Goal: Find contact information: Find contact information

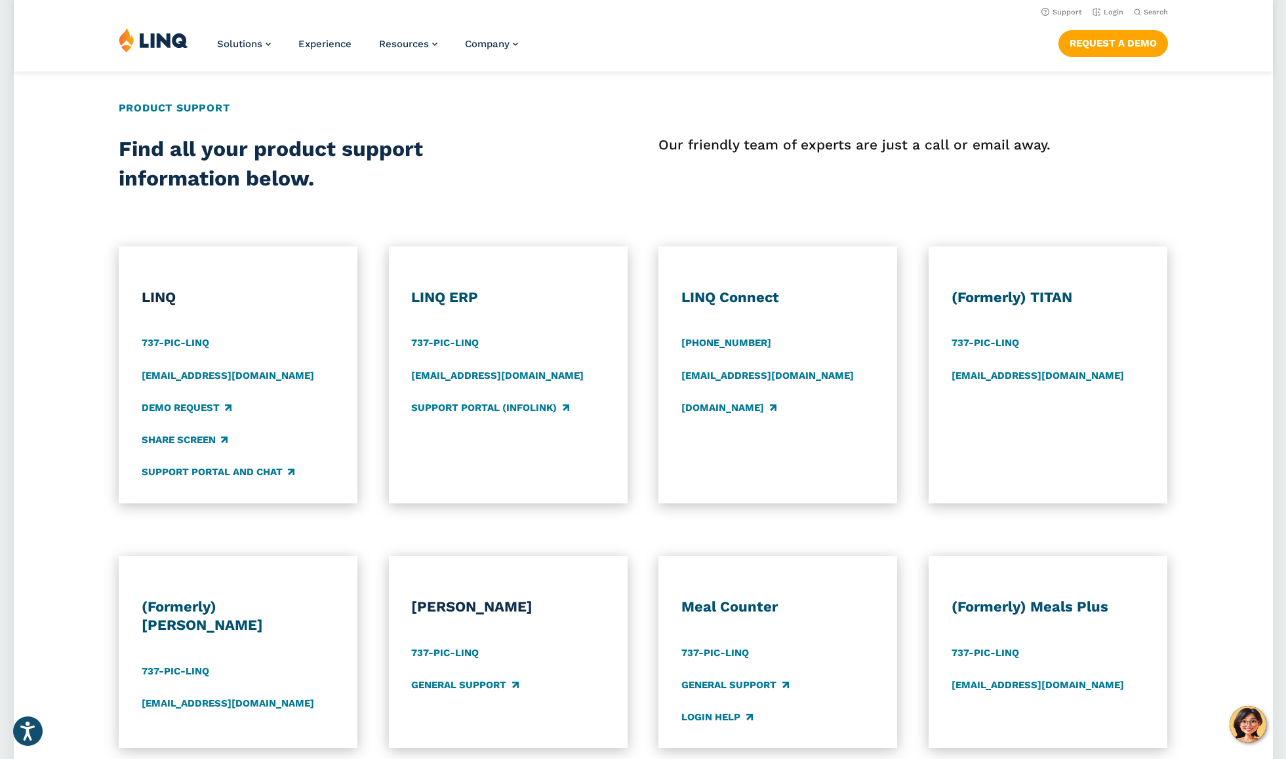
scroll to position [471, 0]
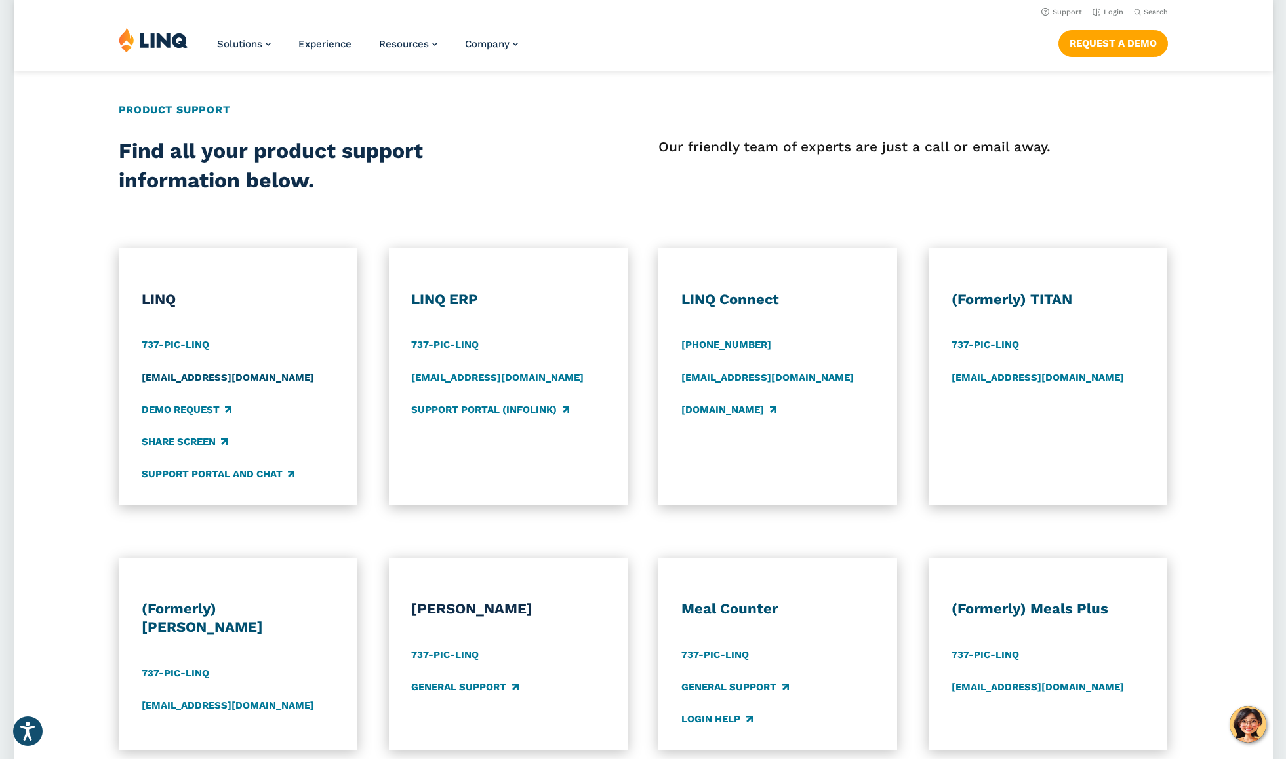
click at [195, 380] on link "[EMAIL_ADDRESS][DOMAIN_NAME]" at bounding box center [228, 377] width 172 height 14
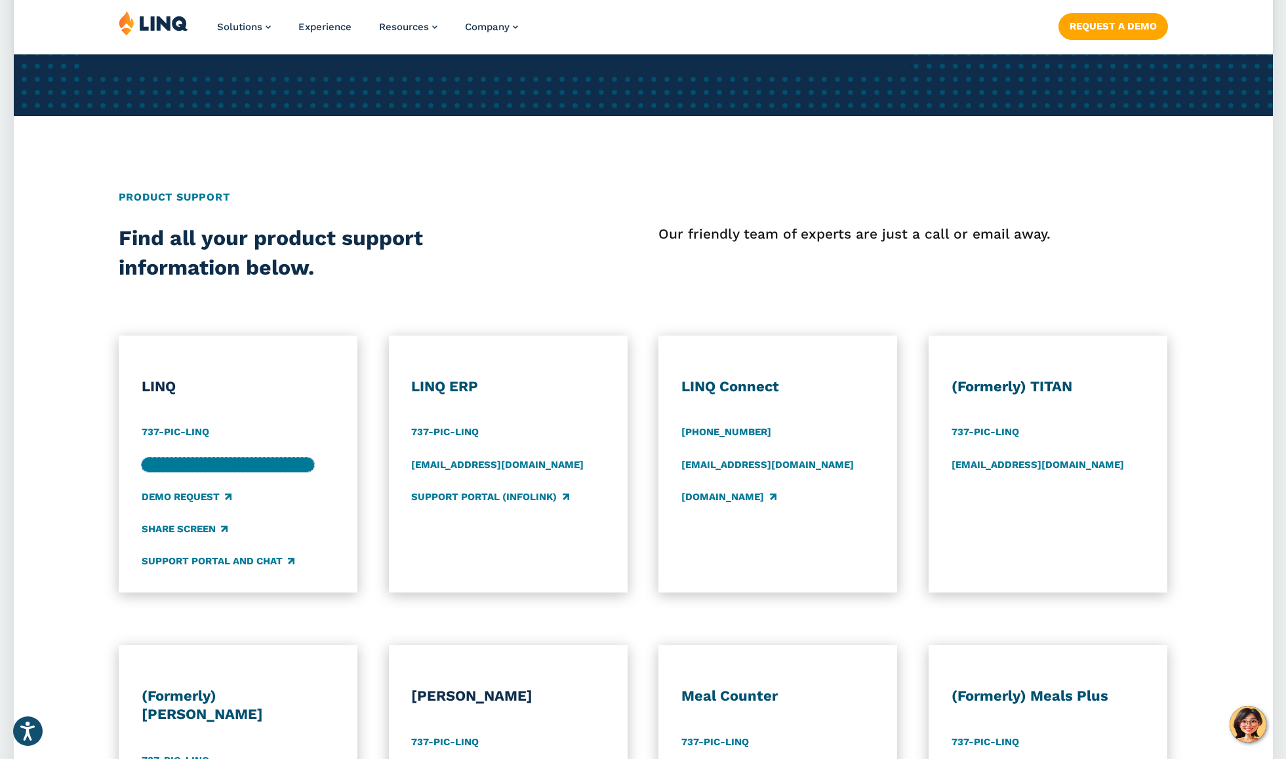
scroll to position [386, 0]
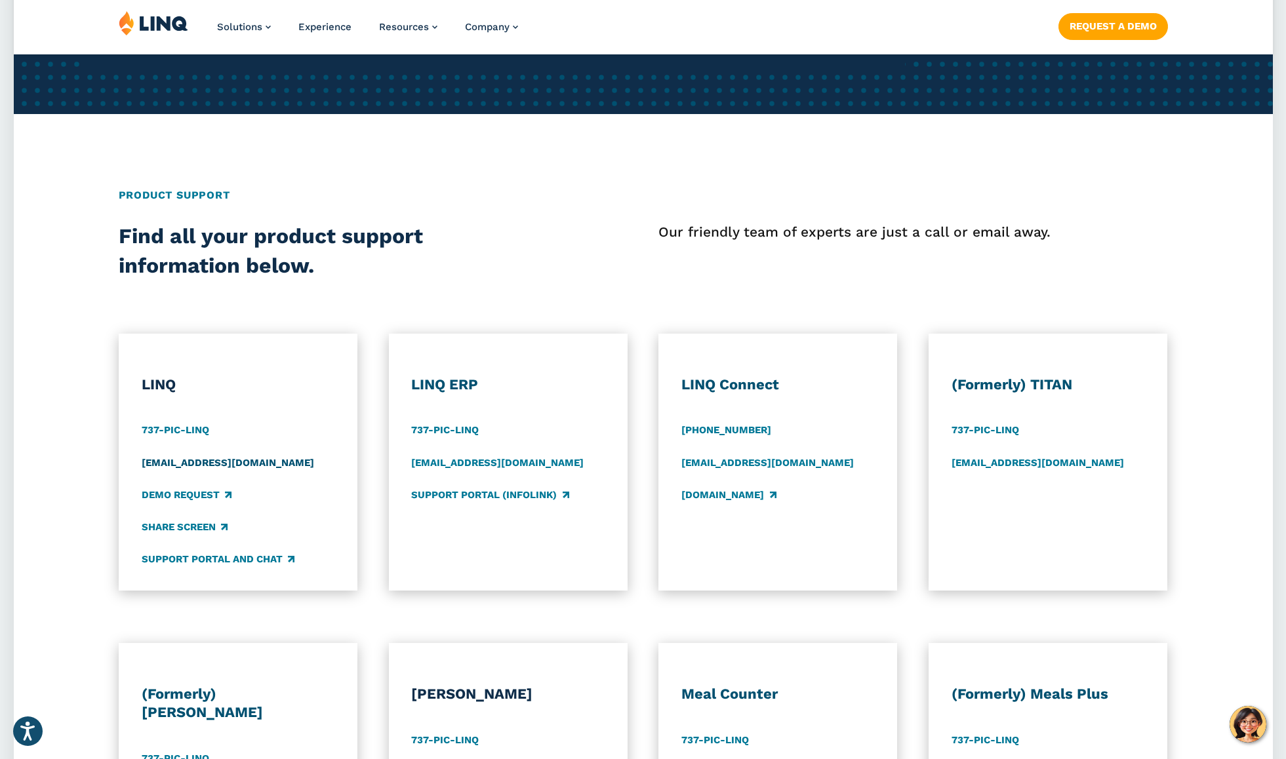
click at [180, 464] on link "[EMAIL_ADDRESS][DOMAIN_NAME]" at bounding box center [228, 463] width 172 height 14
click at [1039, 461] on link "[EMAIL_ADDRESS][DOMAIN_NAME]" at bounding box center [1037, 463] width 172 height 14
click at [1047, 463] on link "[EMAIL_ADDRESS][DOMAIN_NAME]" at bounding box center [1037, 463] width 172 height 14
click at [1045, 458] on link "[EMAIL_ADDRESS][DOMAIN_NAME]" at bounding box center [1037, 463] width 172 height 14
click at [989, 454] on div "(Formerly) TITAN 737-PIC-[GEOGRAPHIC_DATA] [EMAIL_ADDRESS][DOMAIN_NAME]" at bounding box center [1047, 471] width 193 height 191
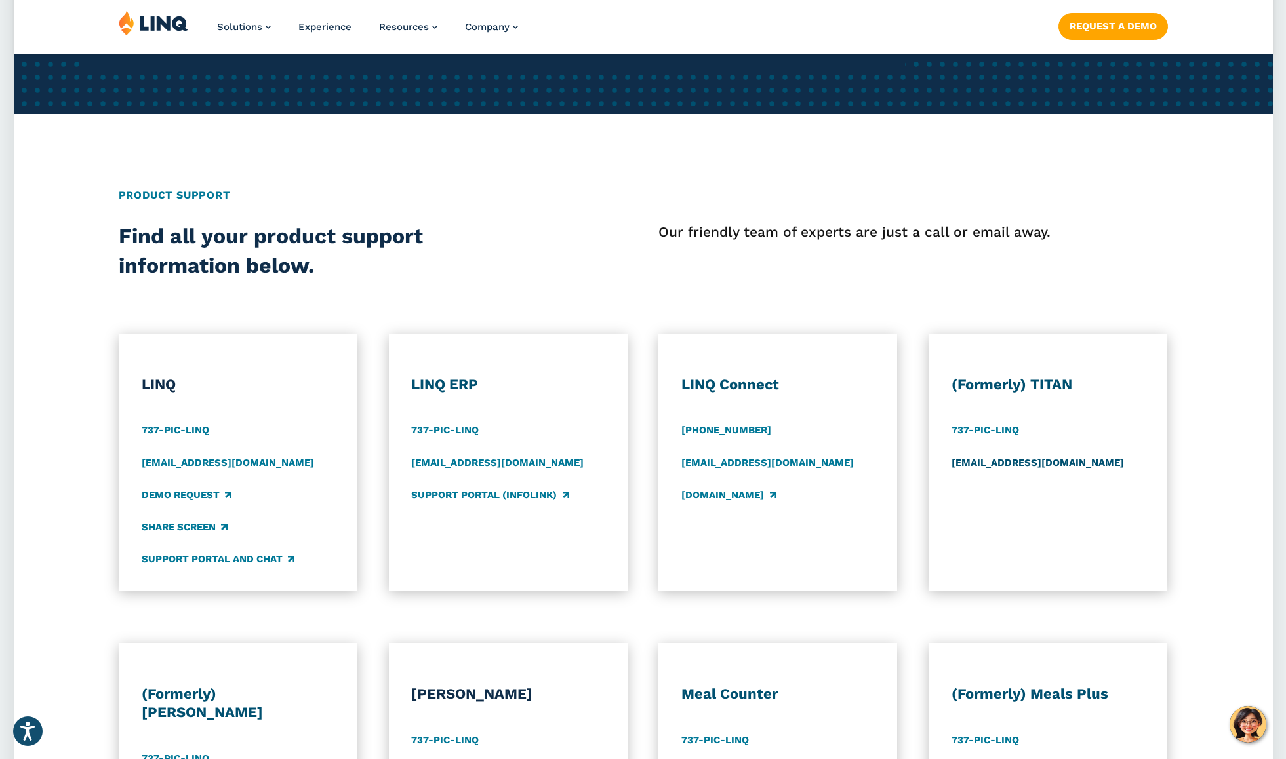
click at [989, 465] on link "[EMAIL_ADDRESS][DOMAIN_NAME]" at bounding box center [1037, 463] width 172 height 14
click at [1034, 466] on link "[EMAIL_ADDRESS][DOMAIN_NAME]" at bounding box center [1037, 463] width 172 height 14
click at [1040, 454] on div "(Formerly) TITAN 737-PIC-[GEOGRAPHIC_DATA] [EMAIL_ADDRESS][DOMAIN_NAME]" at bounding box center [1047, 471] width 193 height 191
click at [1041, 460] on link "[EMAIL_ADDRESS][DOMAIN_NAME]" at bounding box center [1037, 463] width 172 height 14
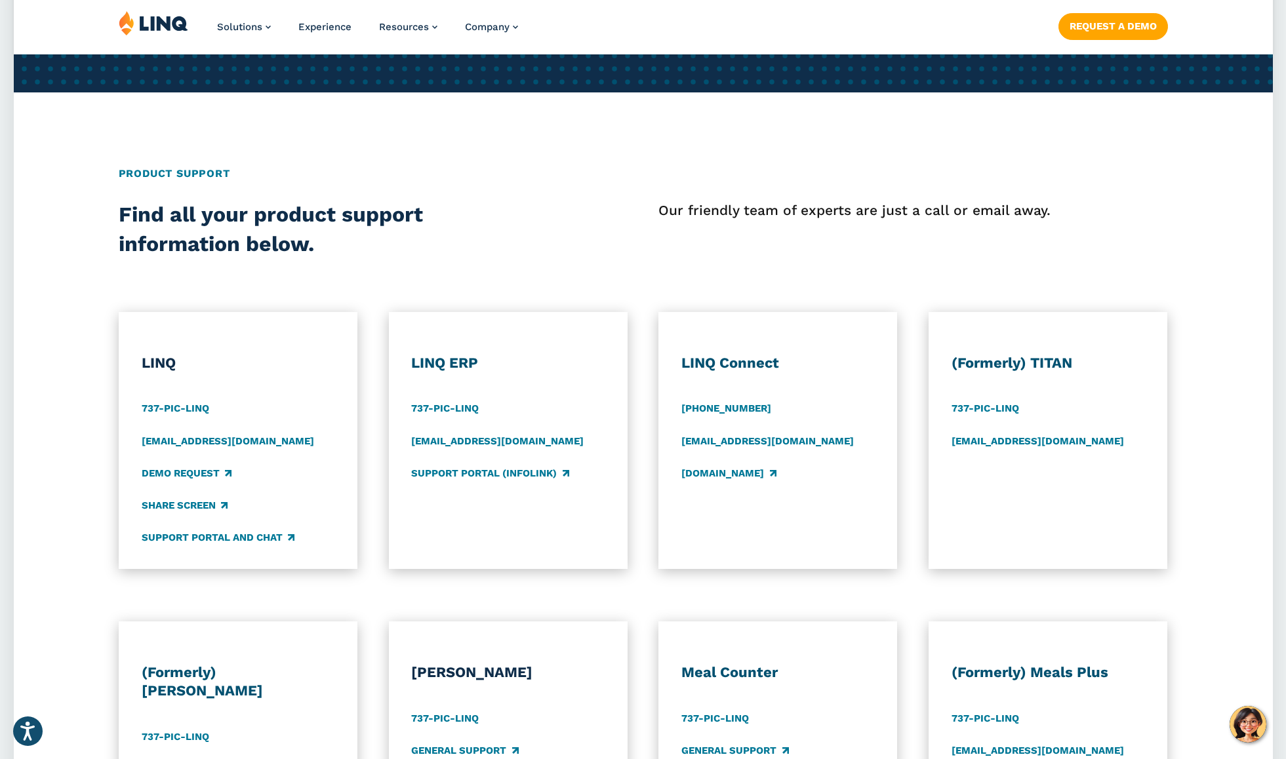
scroll to position [428, 0]
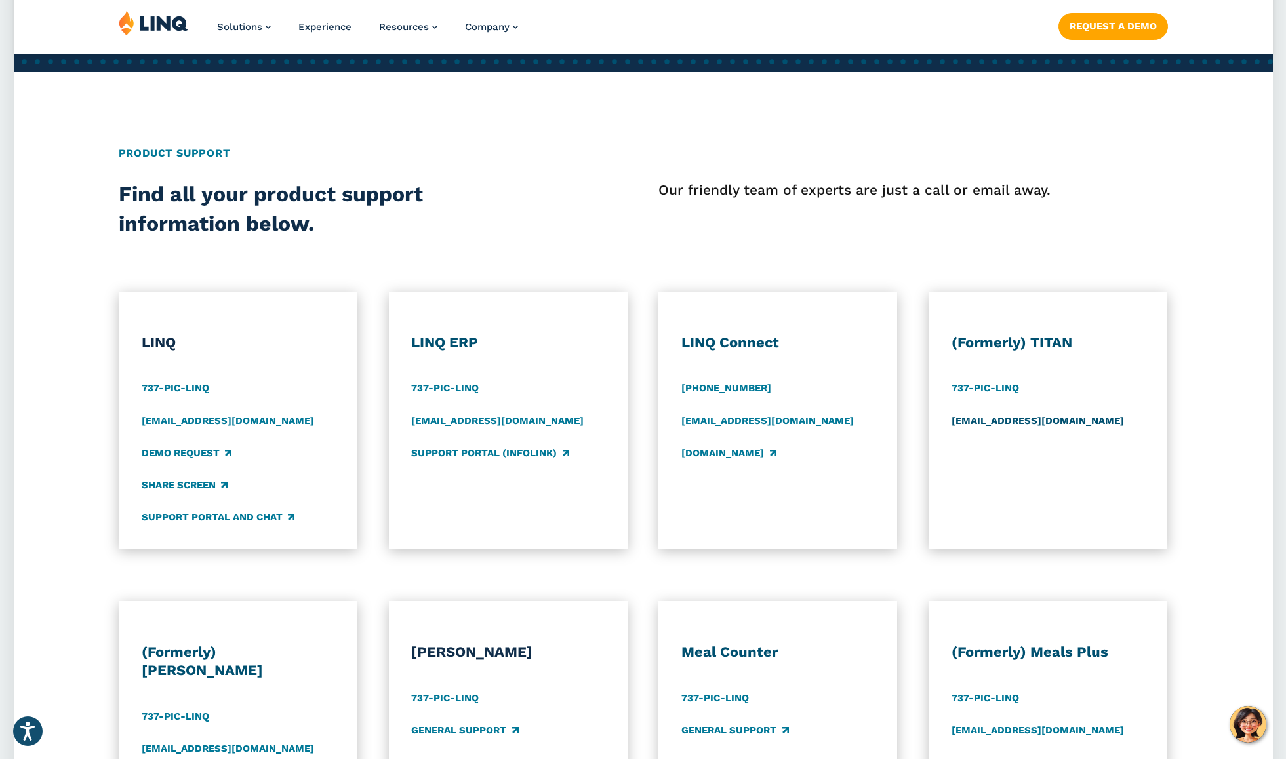
click at [975, 421] on link "[EMAIL_ADDRESS][DOMAIN_NAME]" at bounding box center [1037, 421] width 172 height 14
click at [1023, 412] on div "(Formerly) TITAN 737-PIC-[GEOGRAPHIC_DATA] [EMAIL_ADDRESS][DOMAIN_NAME]" at bounding box center [1047, 429] width 193 height 191
click at [1029, 417] on link "[EMAIL_ADDRESS][DOMAIN_NAME]" at bounding box center [1037, 421] width 172 height 14
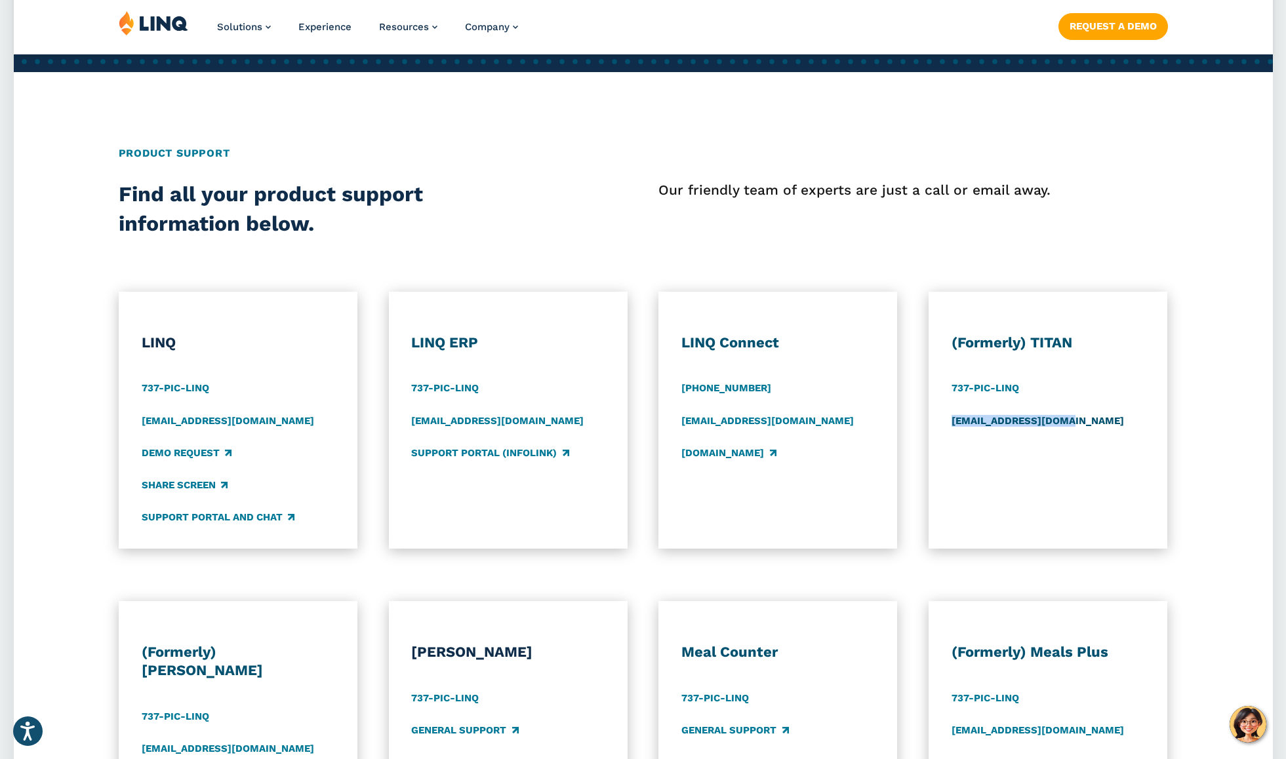
copy link "[EMAIL_ADDRESS][DOMAIN_NAME]"
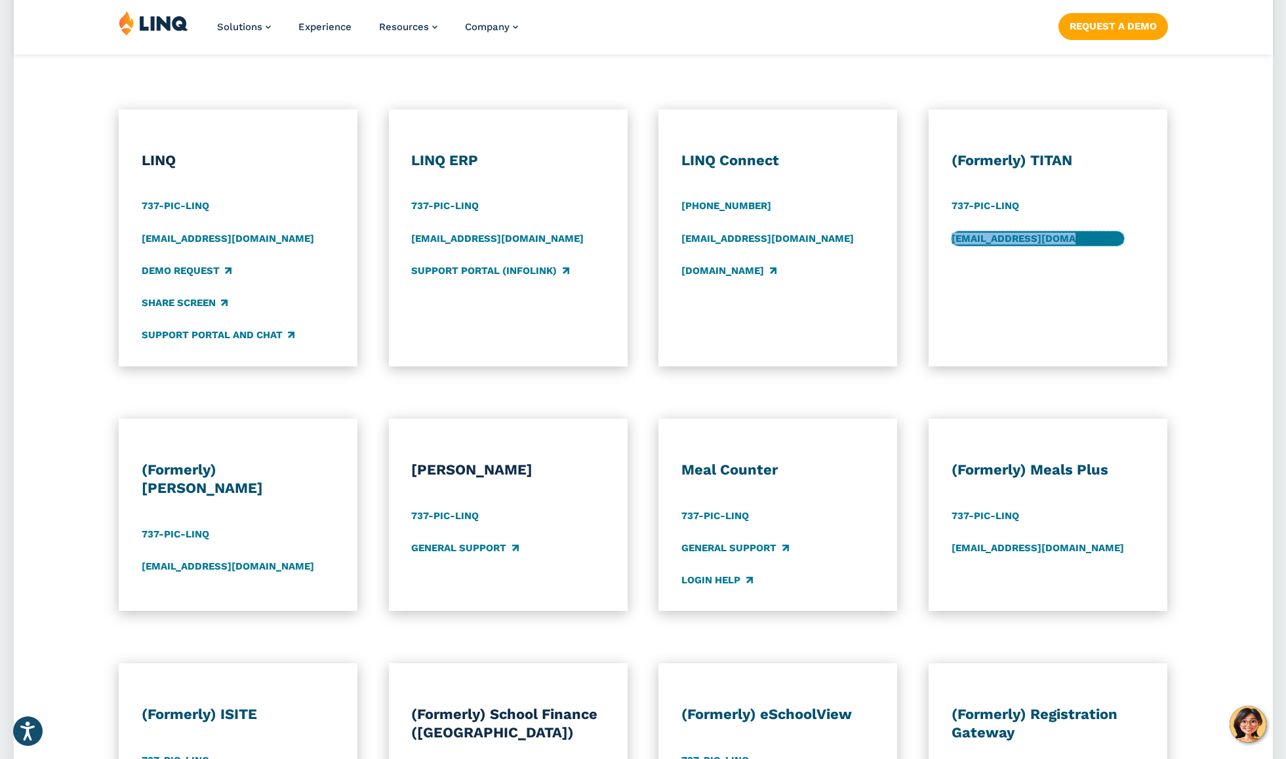
scroll to position [859, 0]
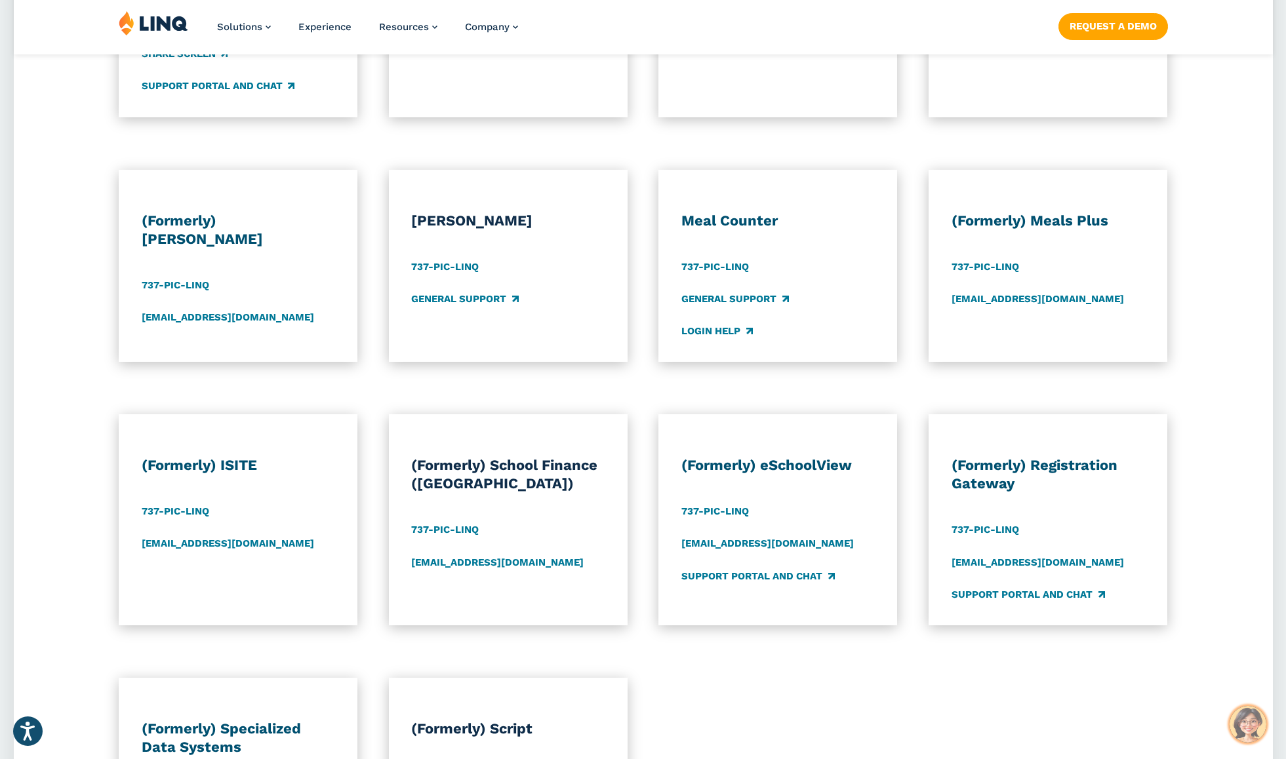
click at [1251, 726] on img "Hello, have a question? Let’s chat." at bounding box center [1247, 724] width 37 height 37
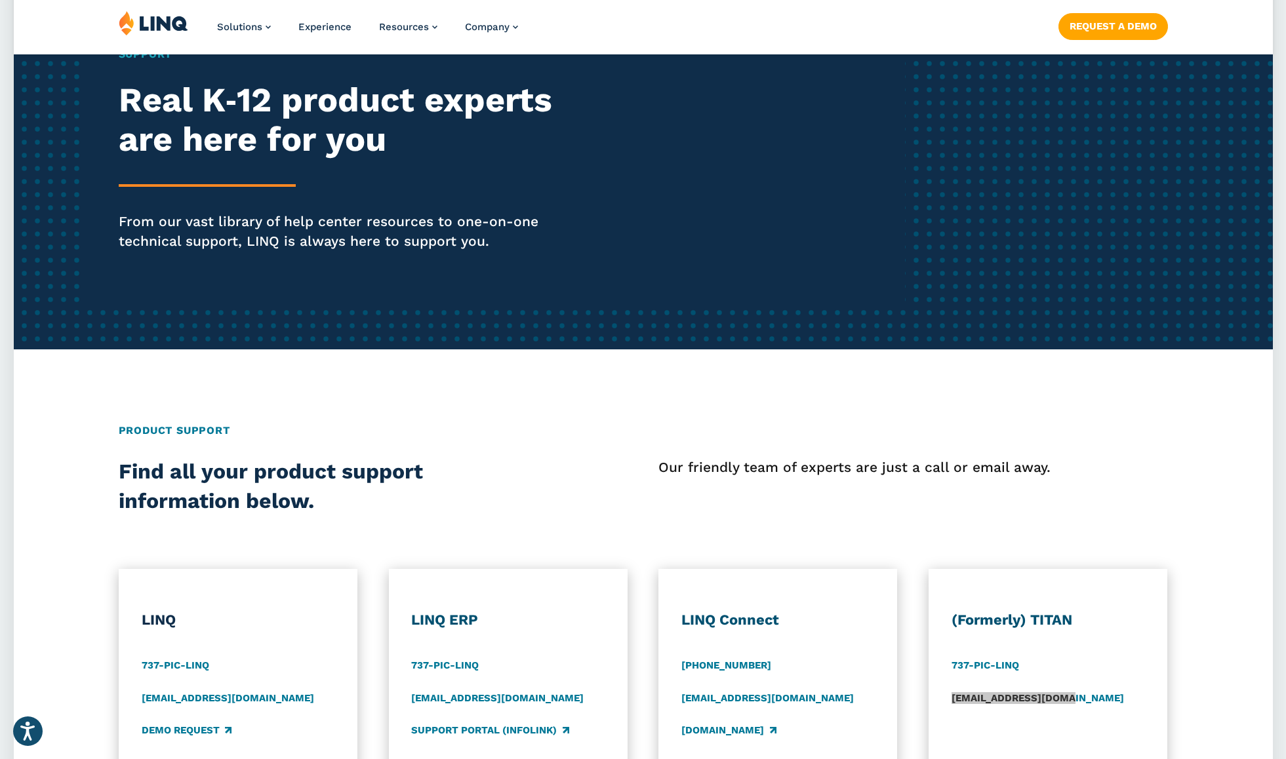
scroll to position [406, 0]
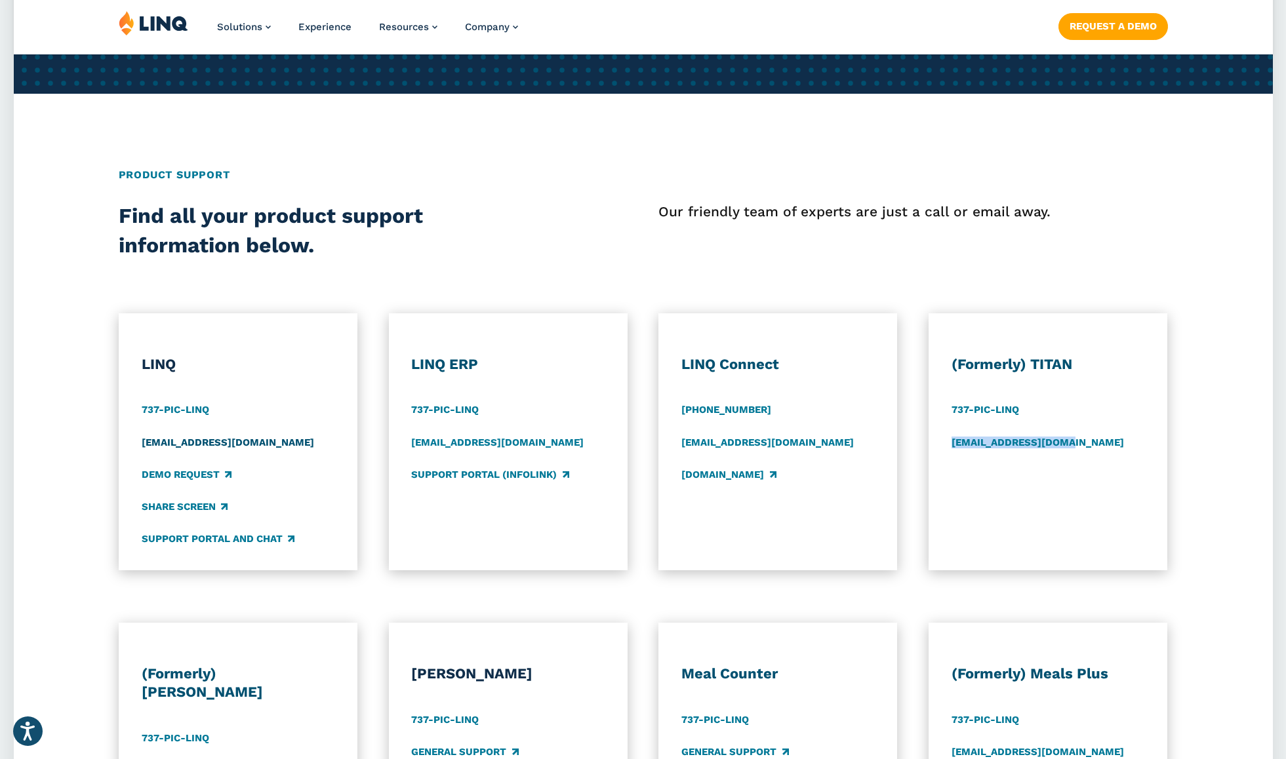
click at [226, 444] on link "[EMAIL_ADDRESS][DOMAIN_NAME]" at bounding box center [228, 442] width 172 height 14
